Goal: Navigation & Orientation: Find specific page/section

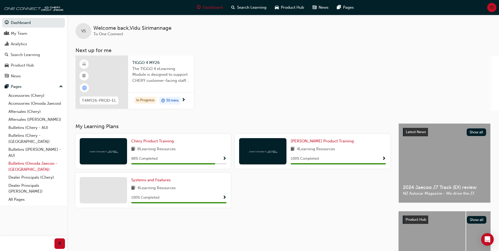
click at [20, 159] on link "Bulletins (Omoda Jaecoo - [GEOGRAPHIC_DATA])" at bounding box center [35, 166] width 59 height 14
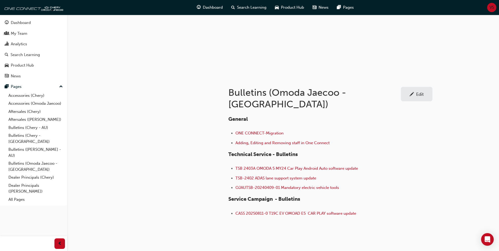
scroll to position [51, 0]
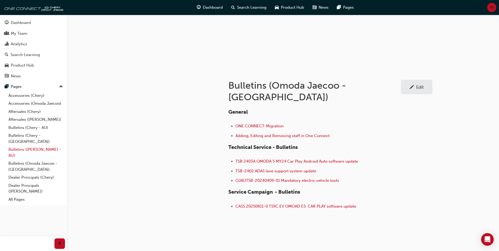
click at [22, 146] on link "Bulletins ([PERSON_NAME] - AU)" at bounding box center [35, 153] width 59 height 14
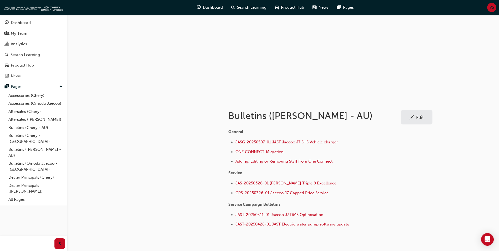
scroll to position [49, 0]
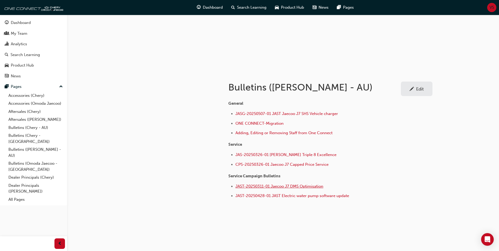
click at [288, 187] on span "JAST-20250311-01 Jaecoo J7 DMS Optimisation" at bounding box center [280, 186] width 88 height 5
